Goal: Task Accomplishment & Management: Manage account settings

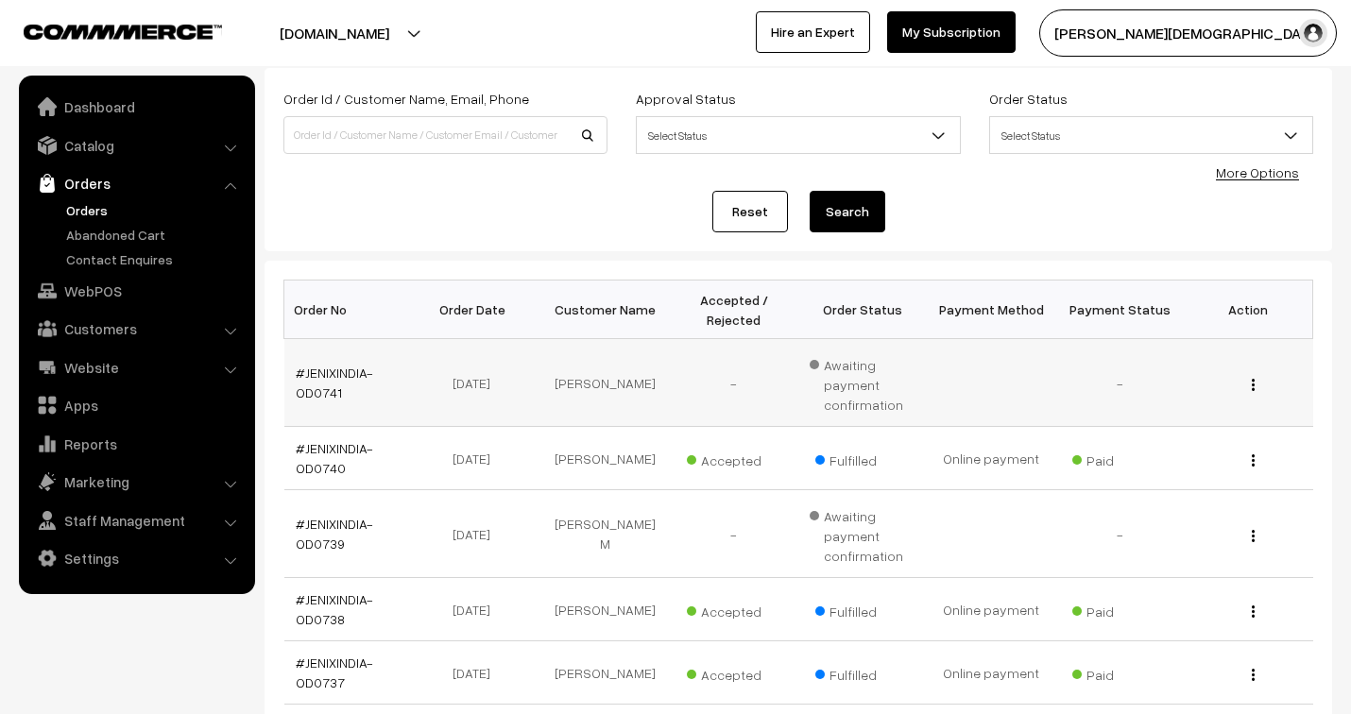
scroll to position [105, 0]
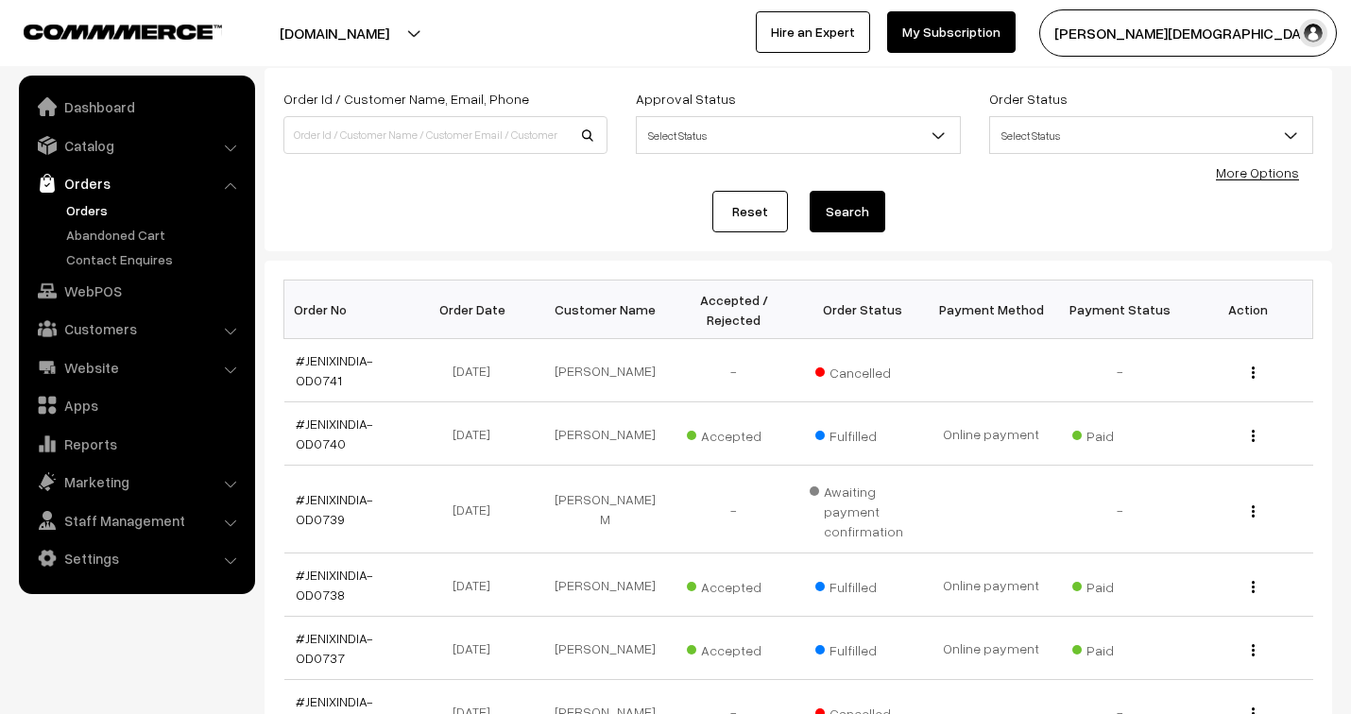
scroll to position [105, 0]
click at [97, 147] on link "Catalog" at bounding box center [136, 146] width 225 height 34
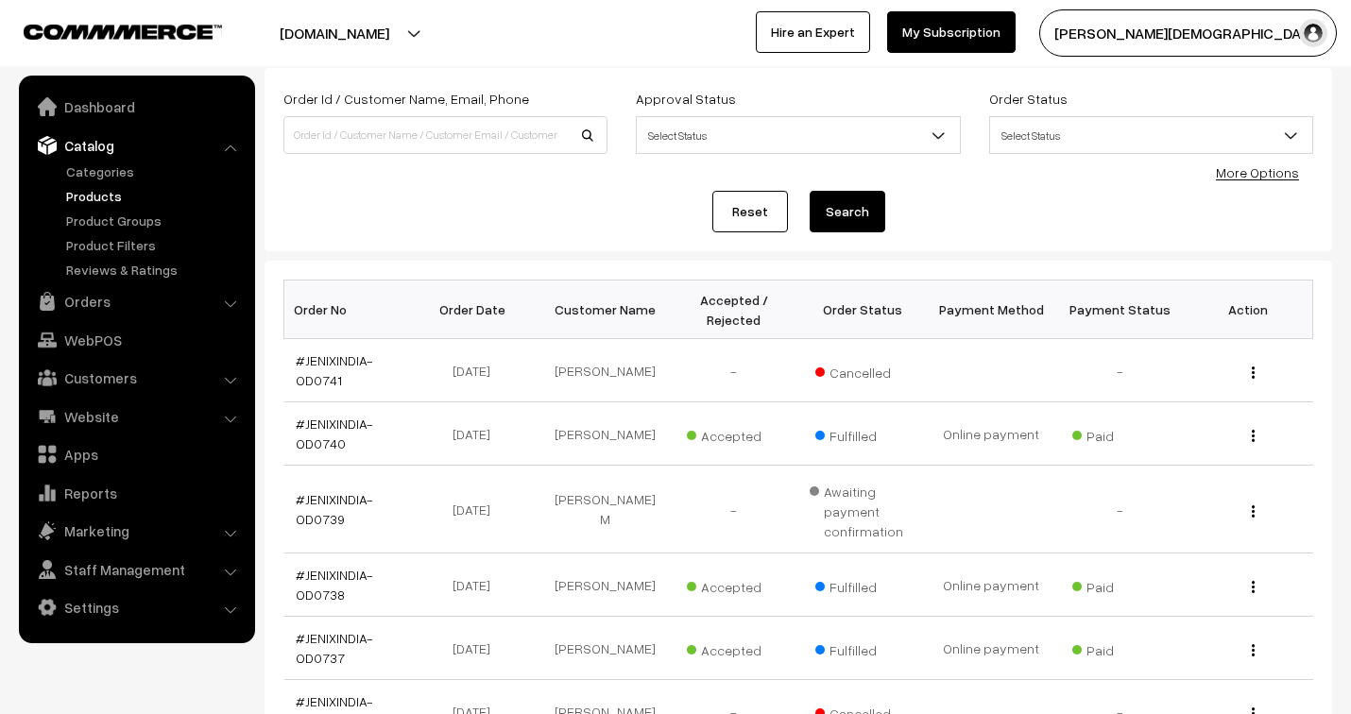
click at [110, 193] on link "Products" at bounding box center [154, 196] width 187 height 20
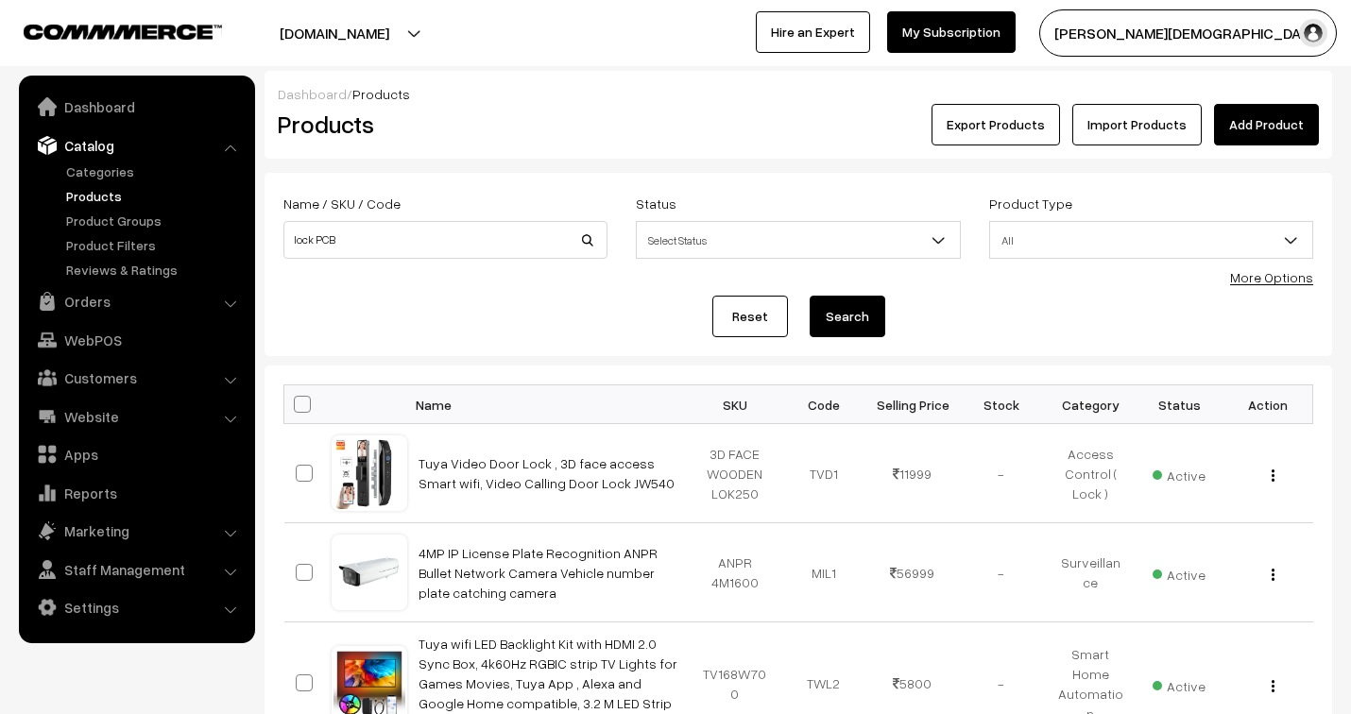
type input "lock PCB"
click at [810, 296] on button "Search" at bounding box center [848, 317] width 76 height 42
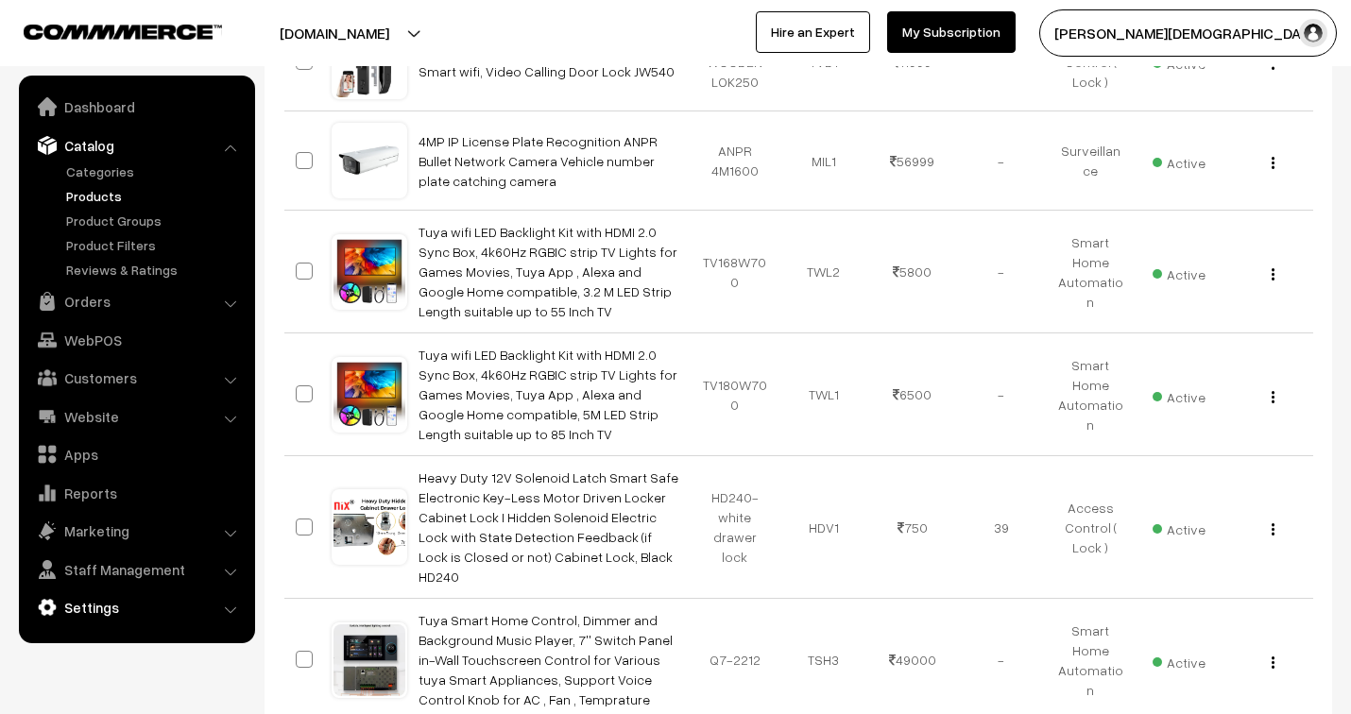
scroll to position [420, 0]
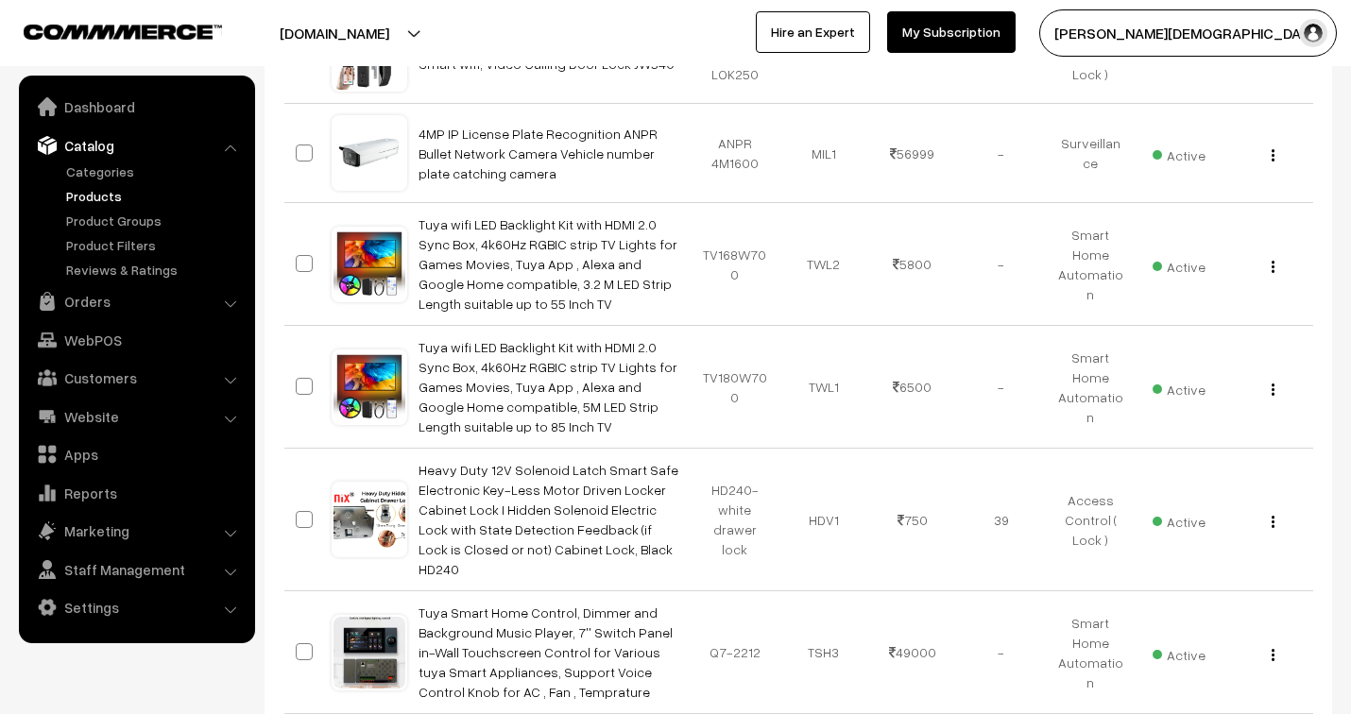
click at [227, 609] on li "Settings Shipping" at bounding box center [137, 608] width 227 height 34
click at [101, 610] on link "Settings" at bounding box center [136, 608] width 225 height 34
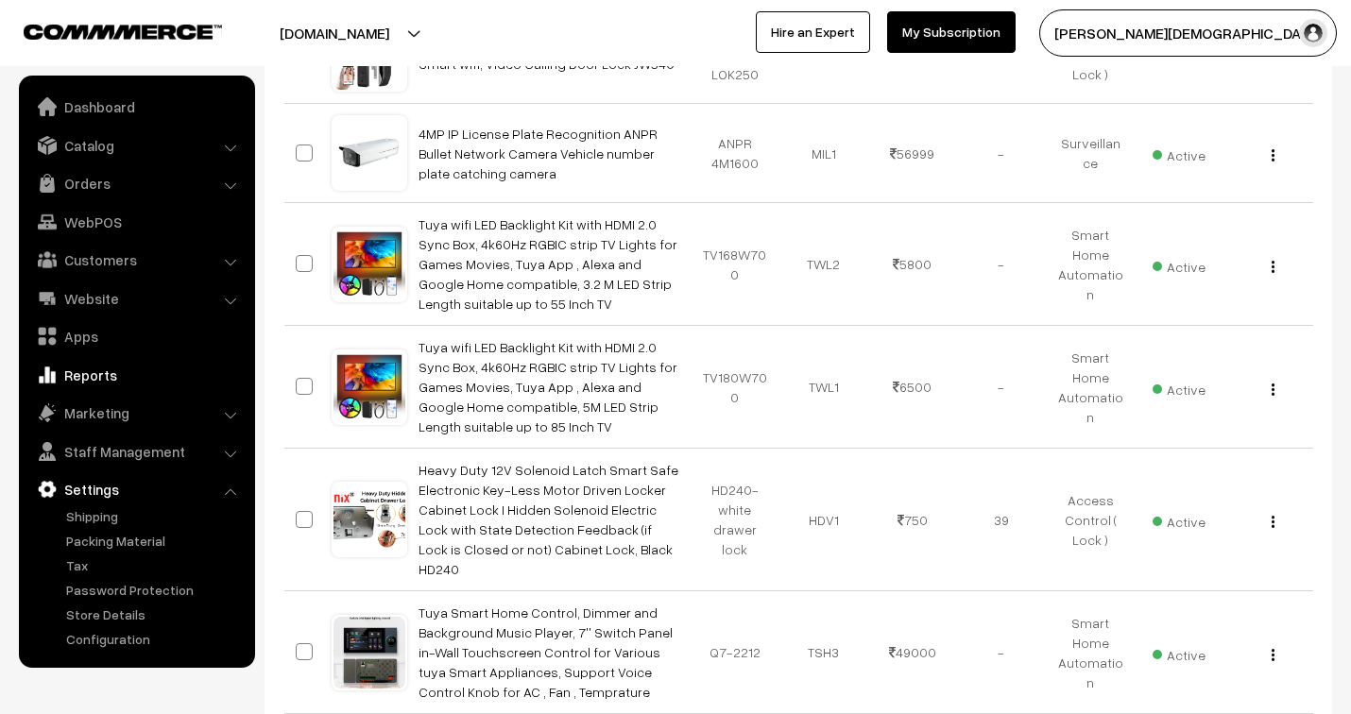
click at [100, 367] on link "Reports" at bounding box center [136, 375] width 225 height 34
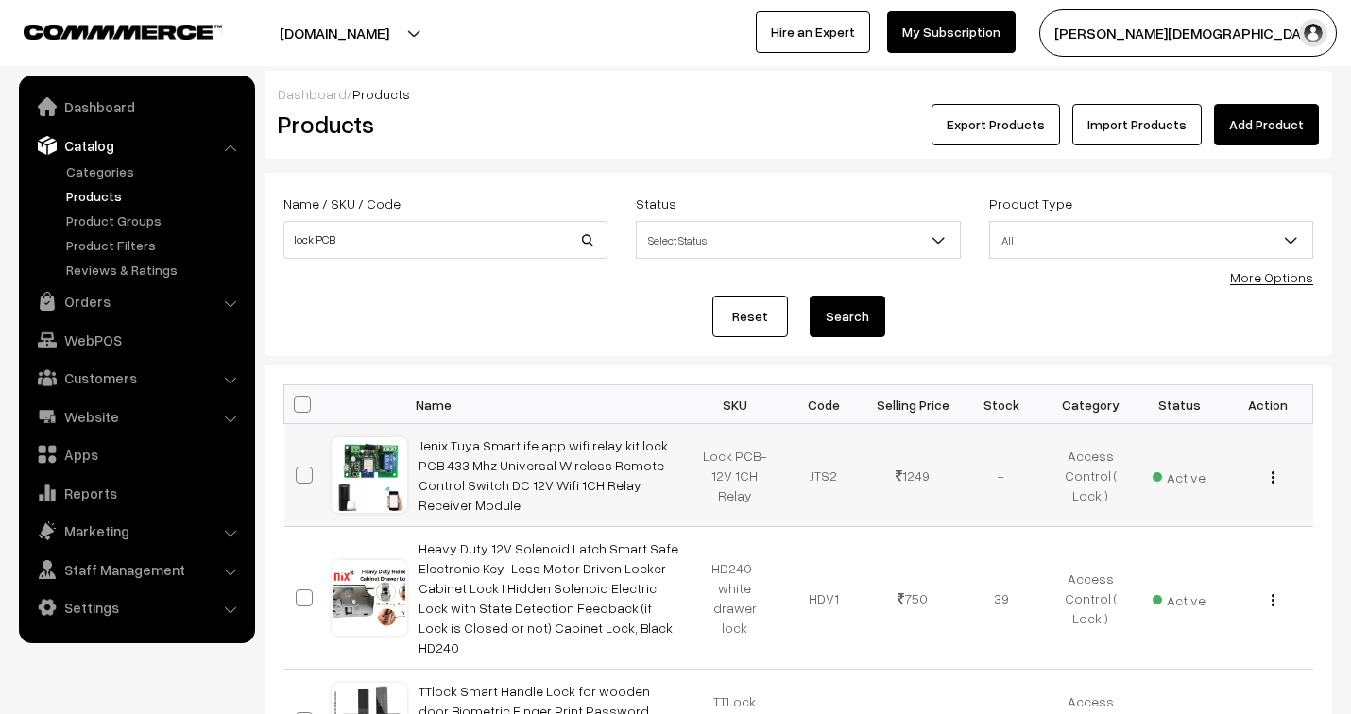
click at [1272, 475] on img "button" at bounding box center [1273, 478] width 3 height 12
click at [1173, 540] on link "Edit" at bounding box center [1188, 546] width 161 height 42
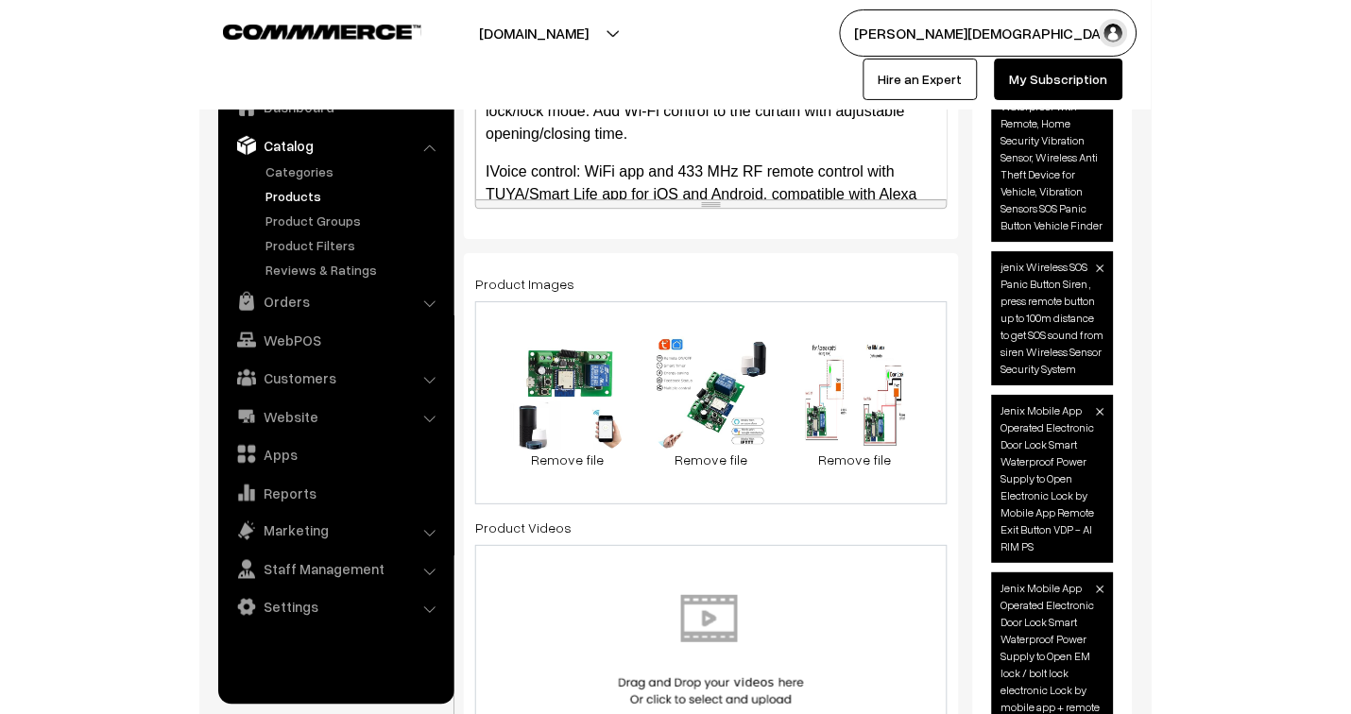
scroll to position [643, 0]
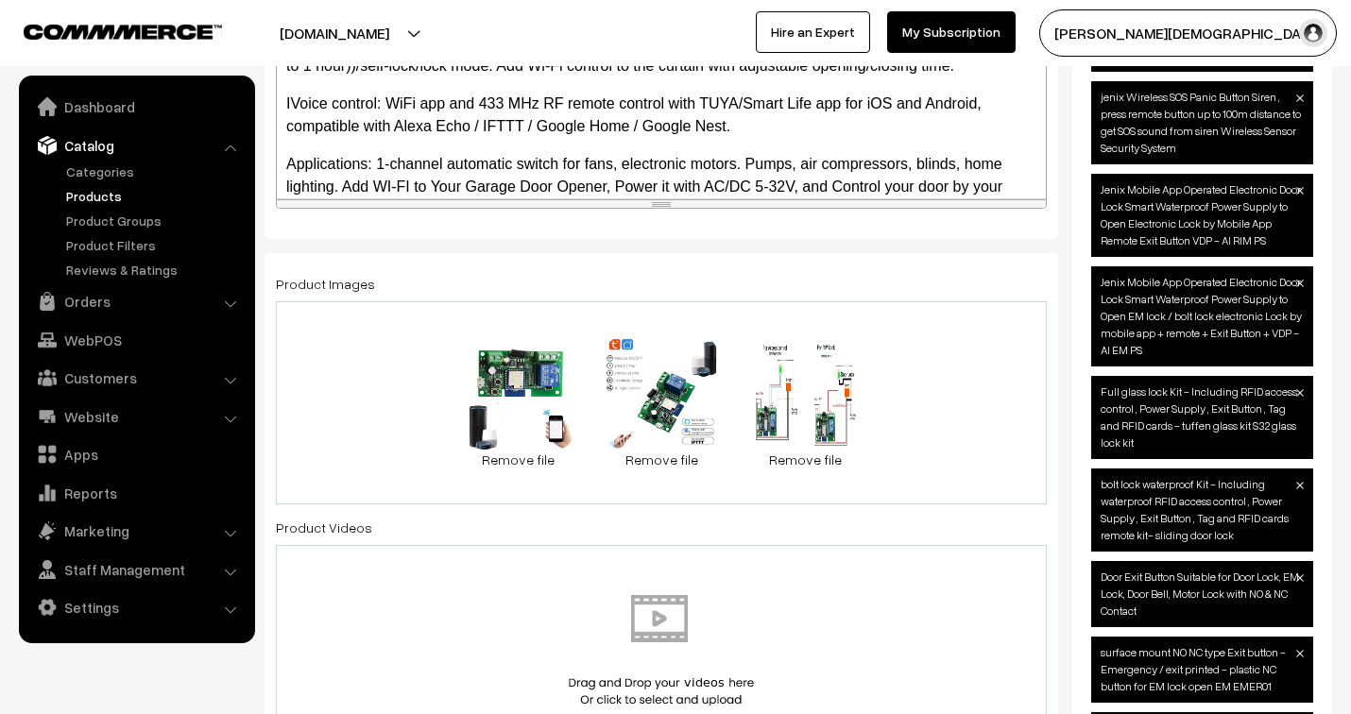
click at [900, 459] on div "25.4 KB Wifi Lock Relay PCB.jpg Check Error Remove file 23.5 KB !ch Wifi Mobile…" at bounding box center [661, 402] width 771 height 203
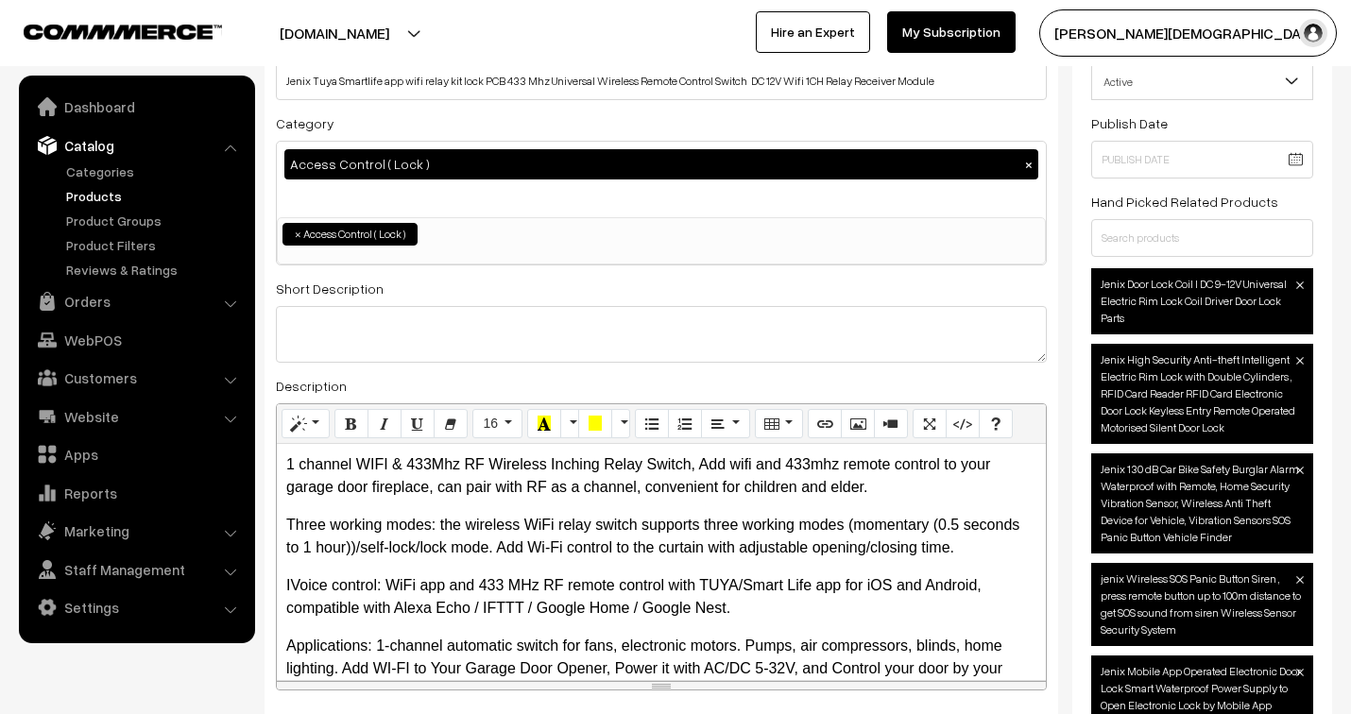
scroll to position [0, 0]
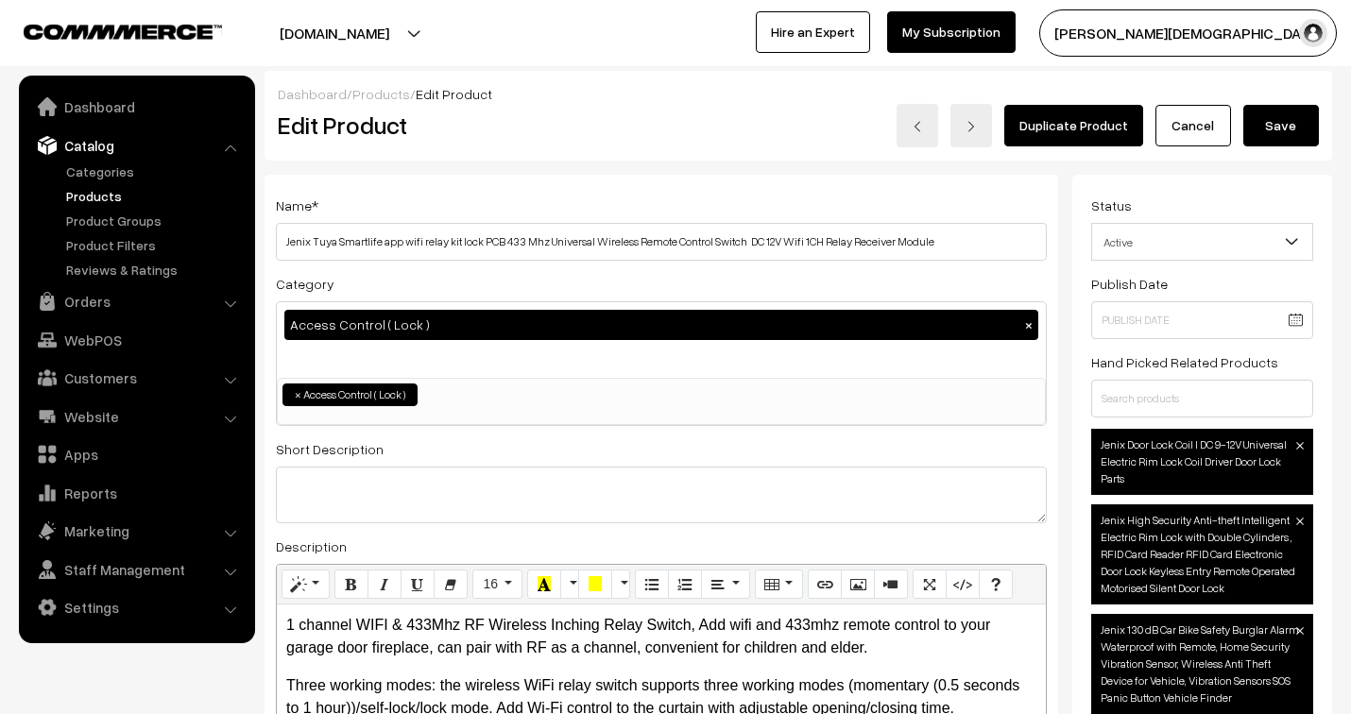
click at [1281, 126] on button "Save" at bounding box center [1282, 126] width 76 height 42
